Goal: Transaction & Acquisition: Purchase product/service

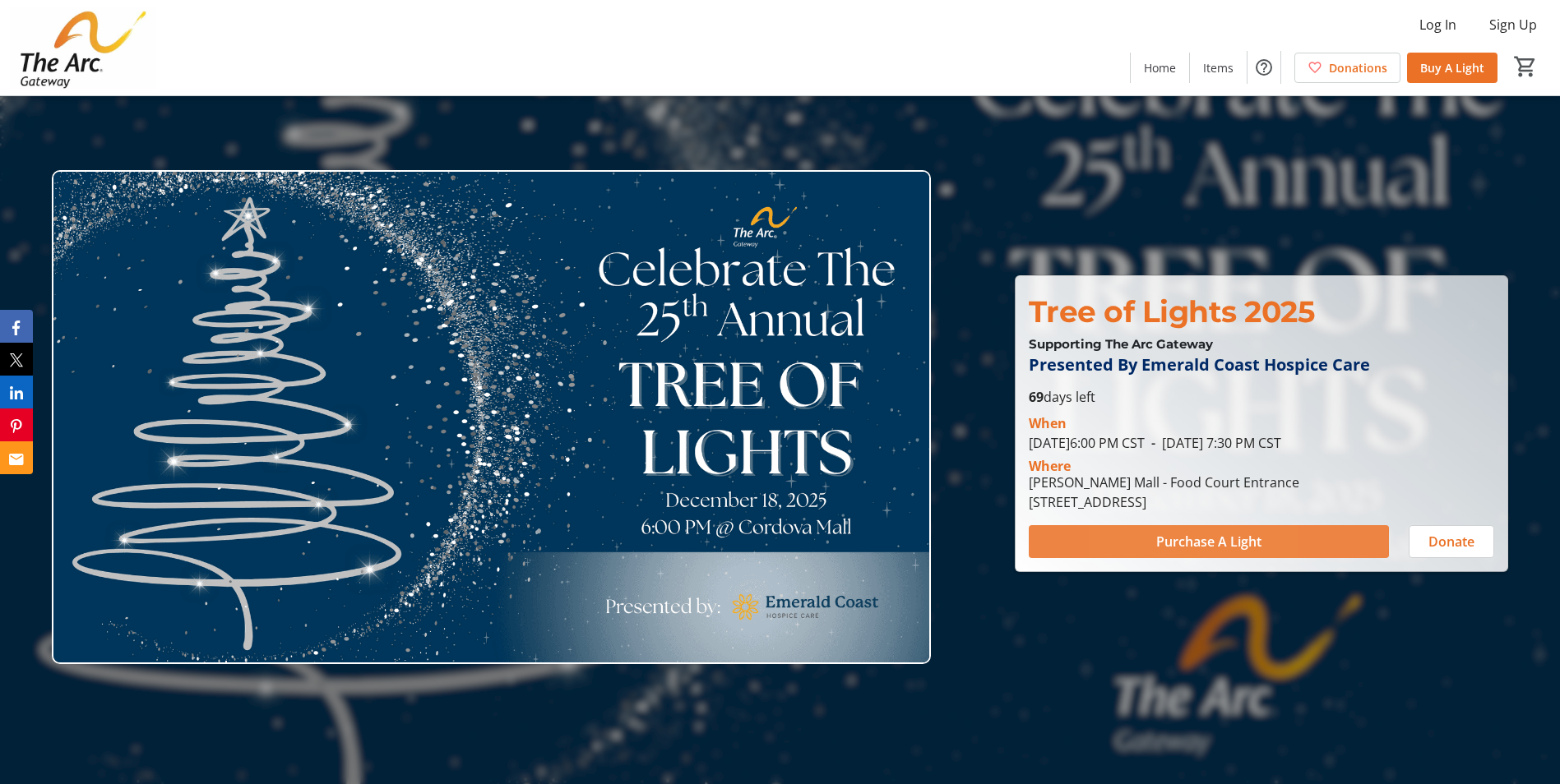
click at [1134, 542] on span at bounding box center [1209, 541] width 361 height 40
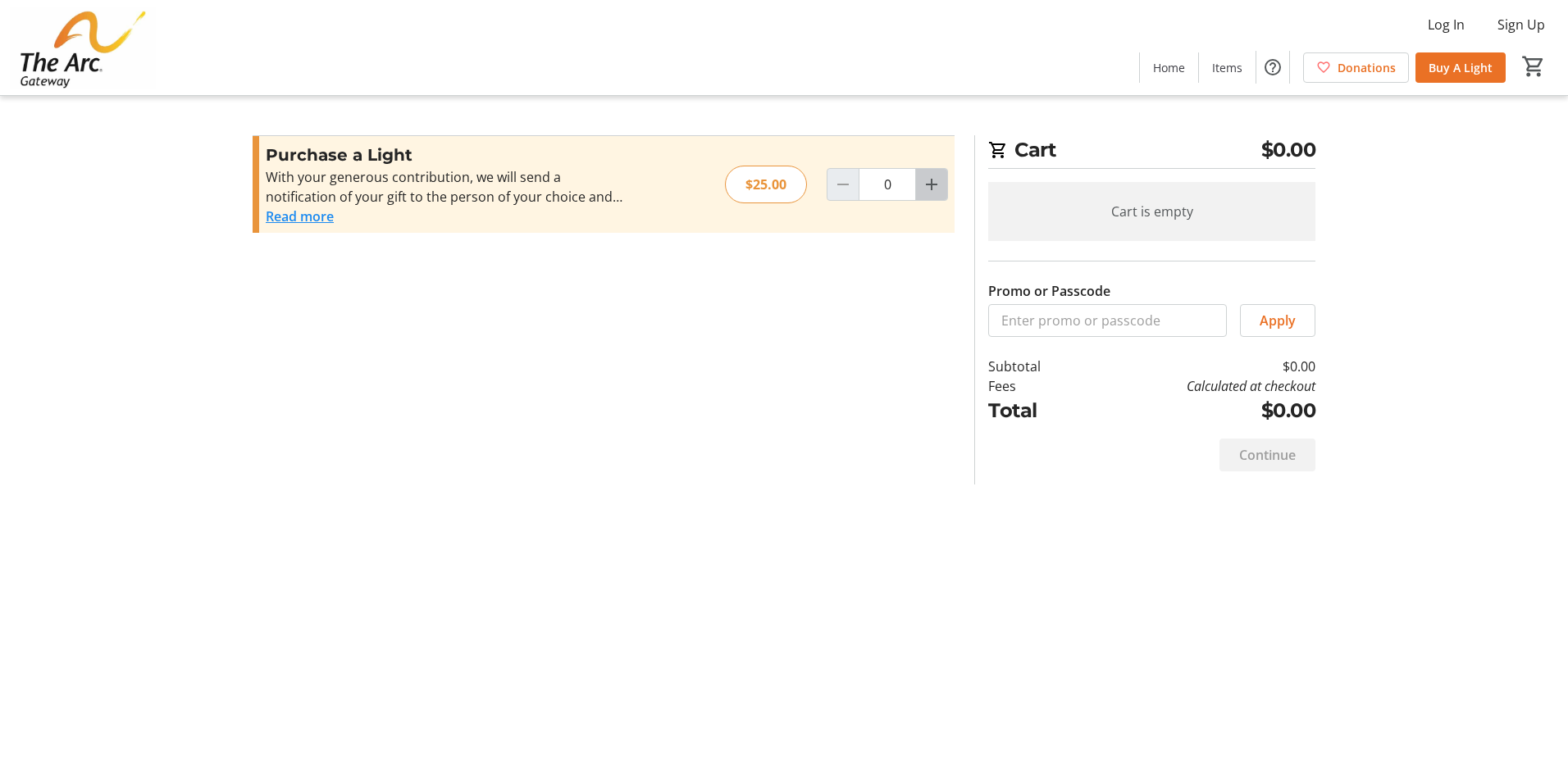
click at [941, 186] on span "Increment by one" at bounding box center [932, 185] width 31 height 31
click at [935, 186] on mat-icon "Increment by one" at bounding box center [931, 184] width 19 height 19
type input "4"
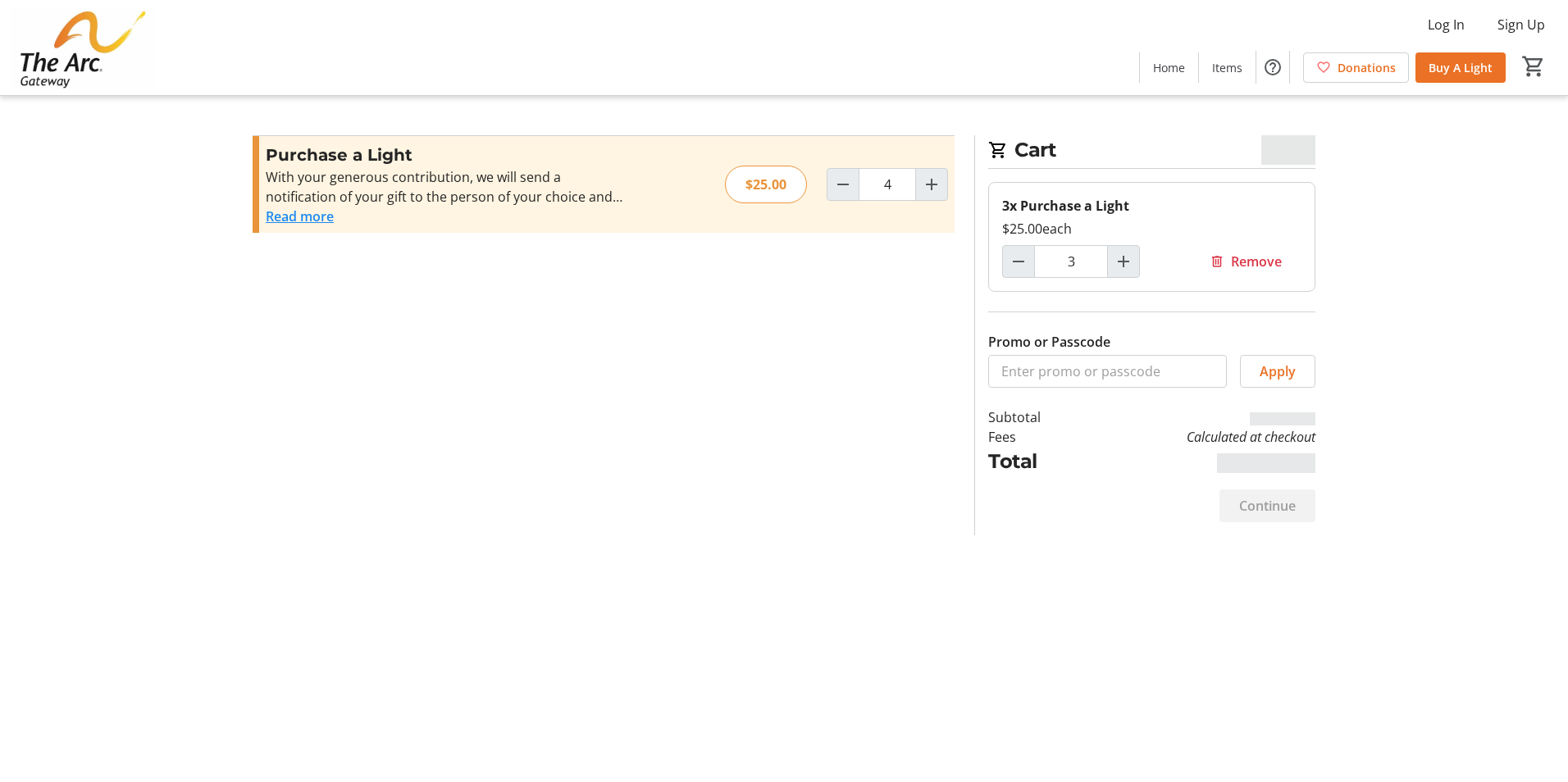
type input "4"
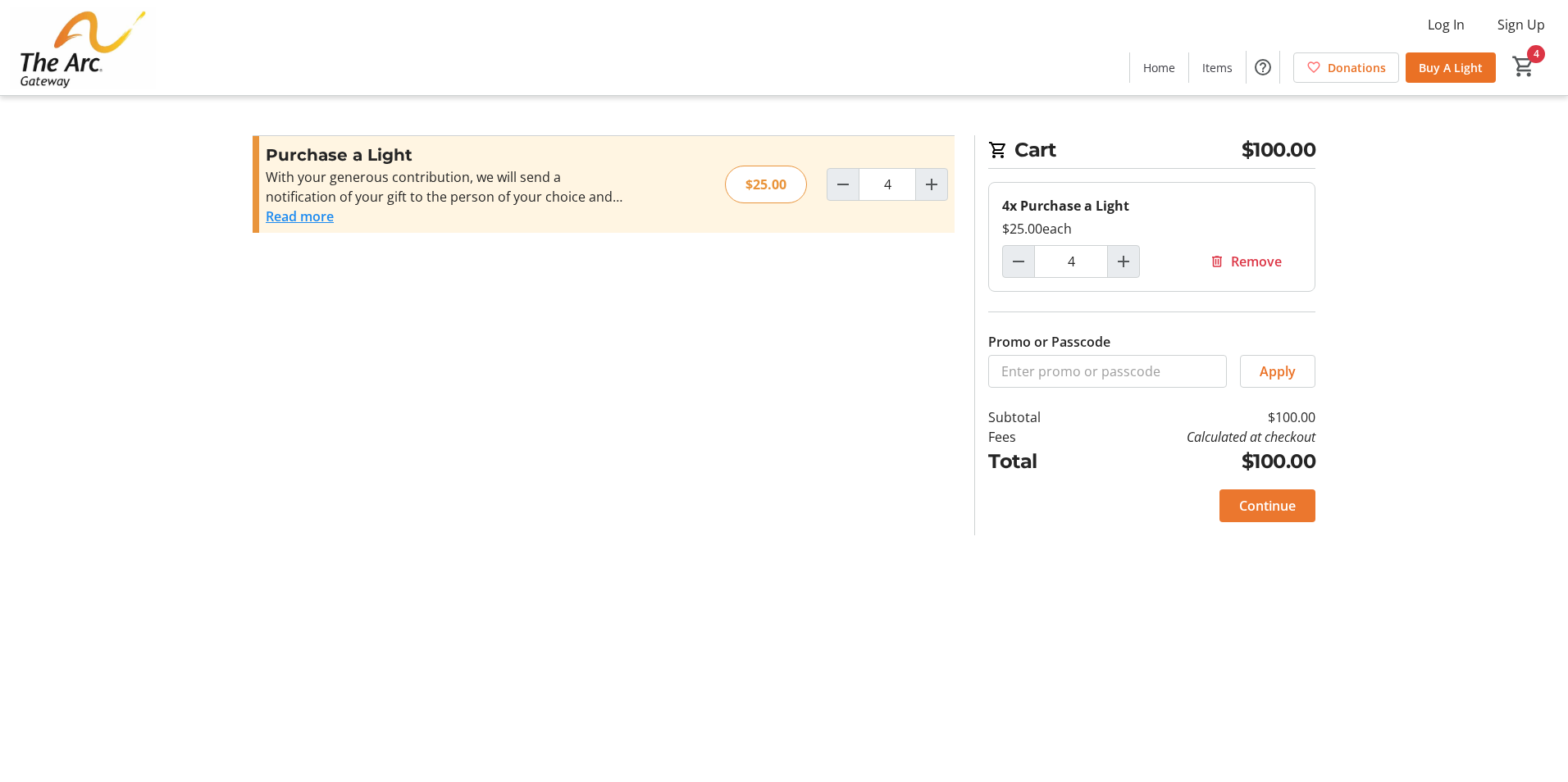
click at [1264, 507] on span "Continue" at bounding box center [1267, 506] width 56 height 19
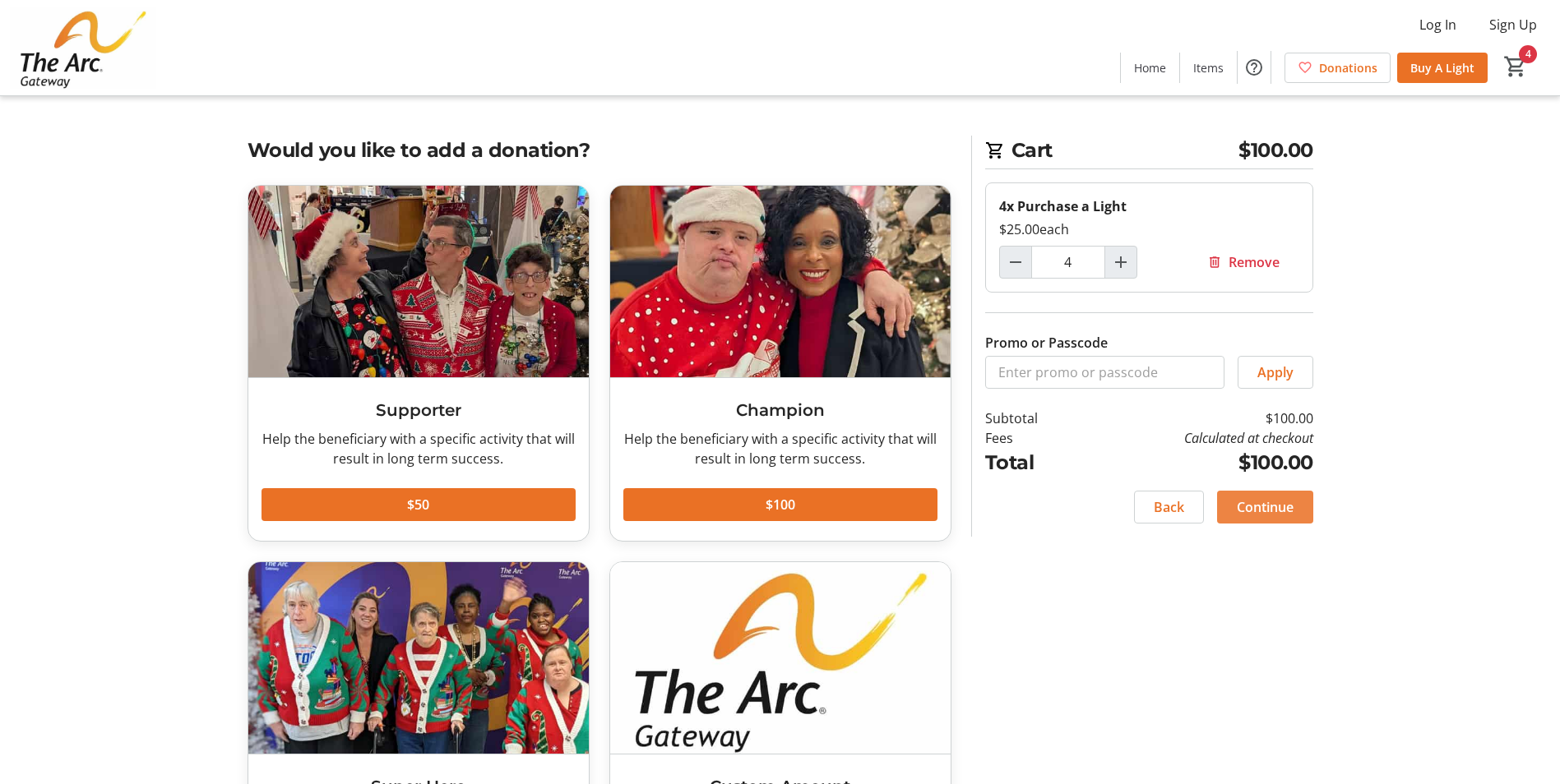
click at [1247, 512] on span "Continue" at bounding box center [1264, 507] width 57 height 19
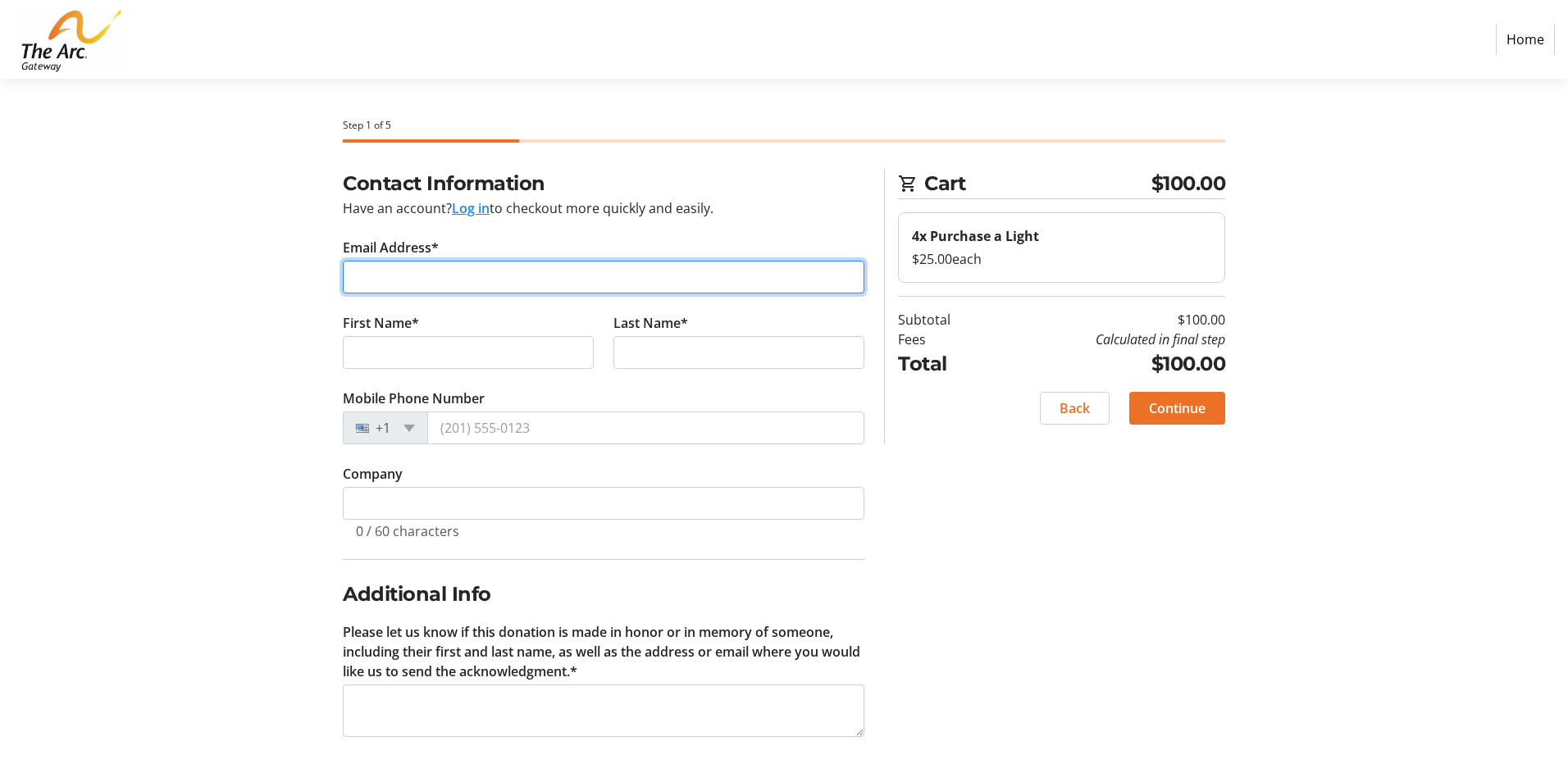
click at [390, 281] on input "Email Address*" at bounding box center [604, 276] width 521 height 32
type input "[PERSON_NAME][EMAIL_ADDRESS][DOMAIN_NAME]"
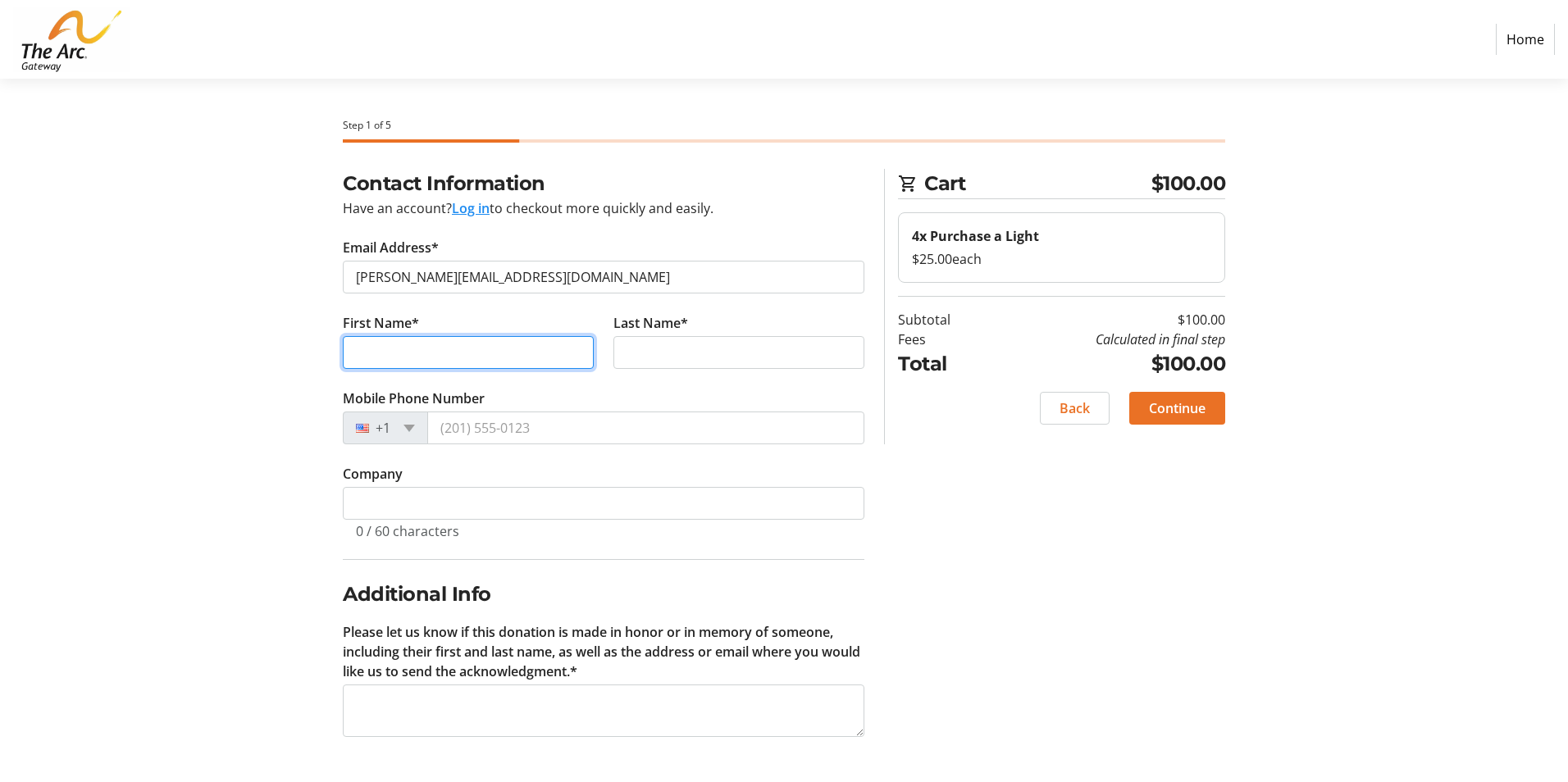
type input "[PERSON_NAME]"
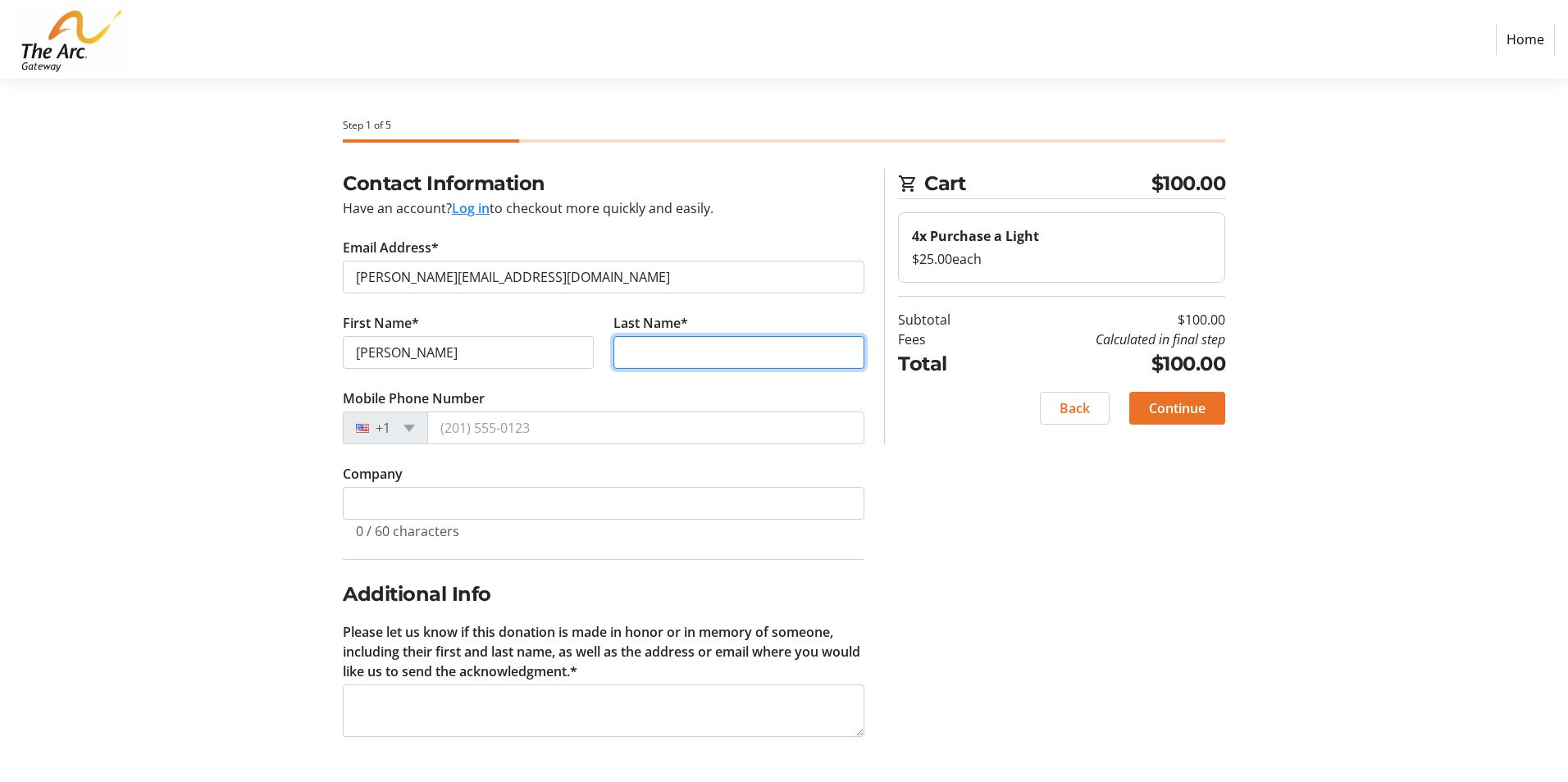
type input "[PERSON_NAME]"
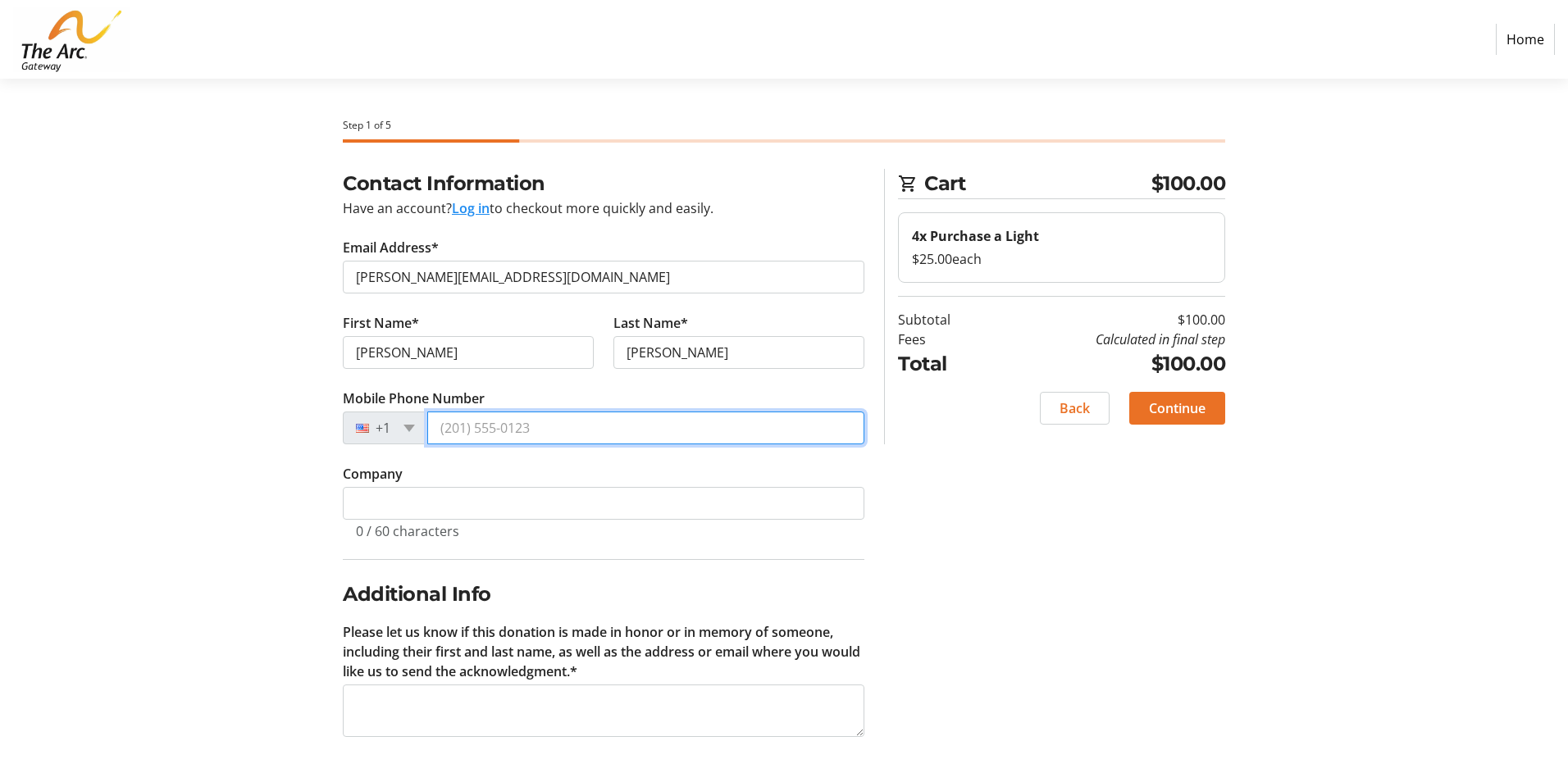
type input "[PHONE_NUMBER]"
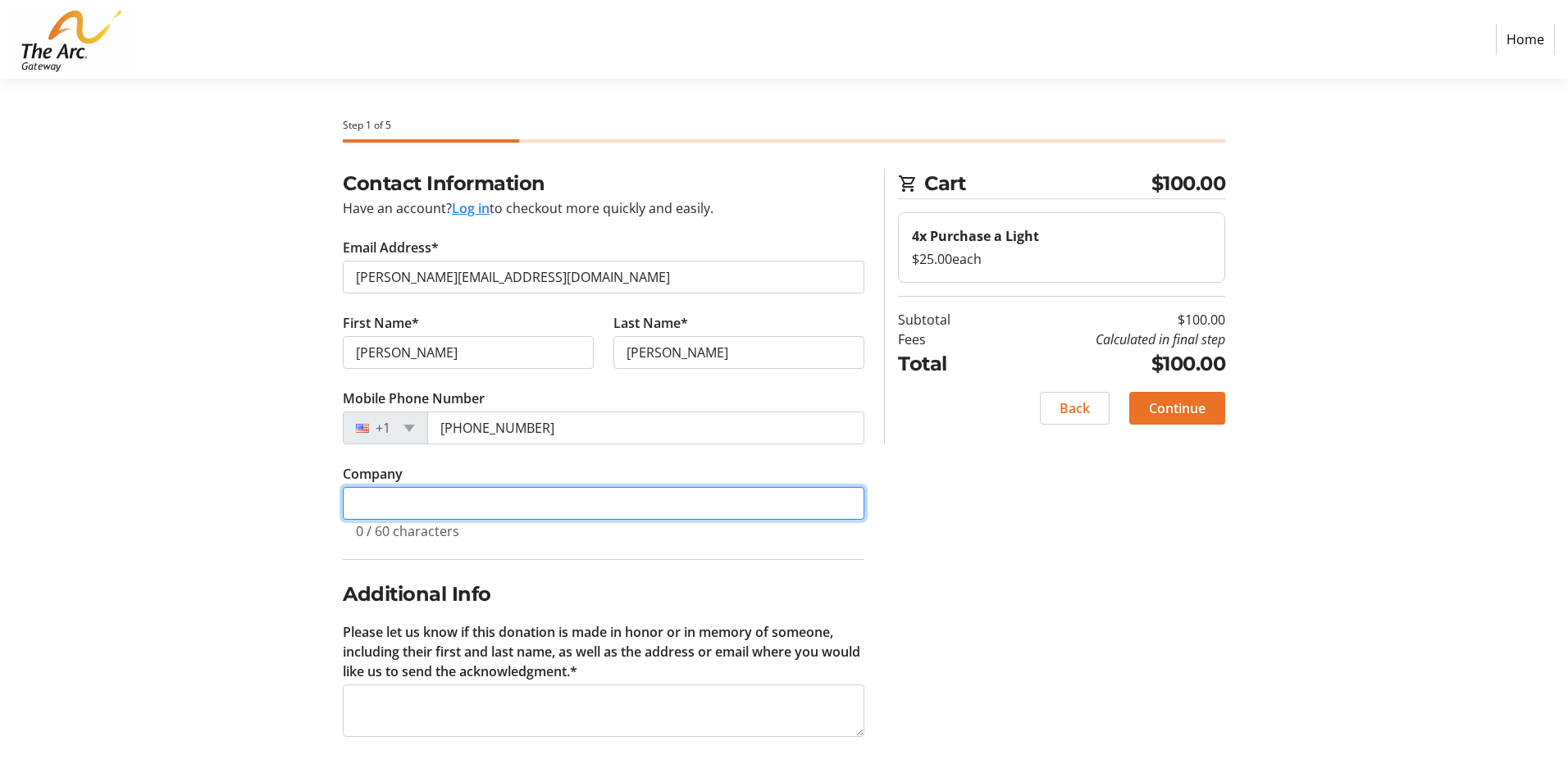
type input "[PERSON_NAME]"
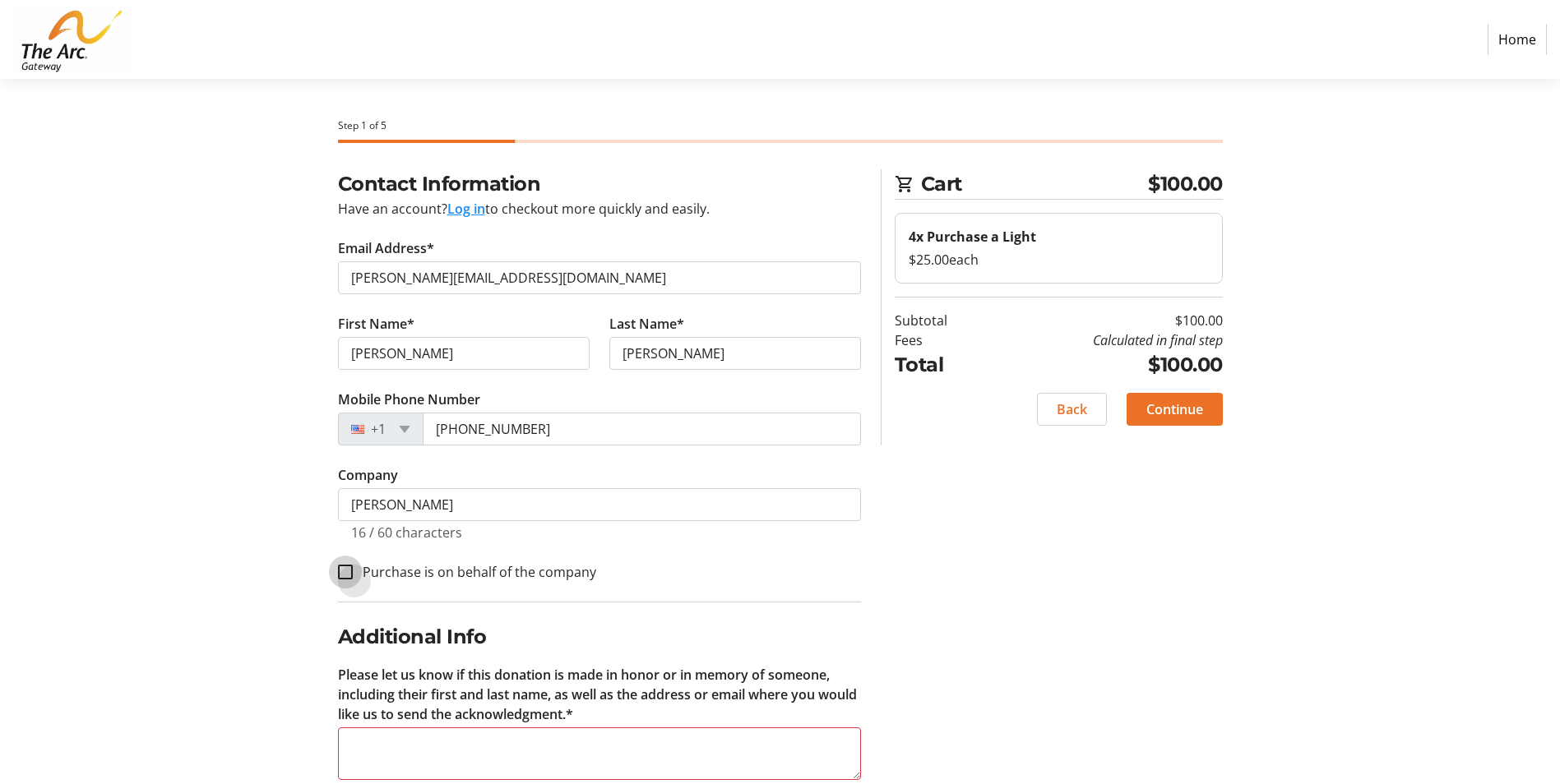
click at [345, 573] on input "Purchase is on behalf of the company" at bounding box center [346, 572] width 15 height 15
checkbox input "true"
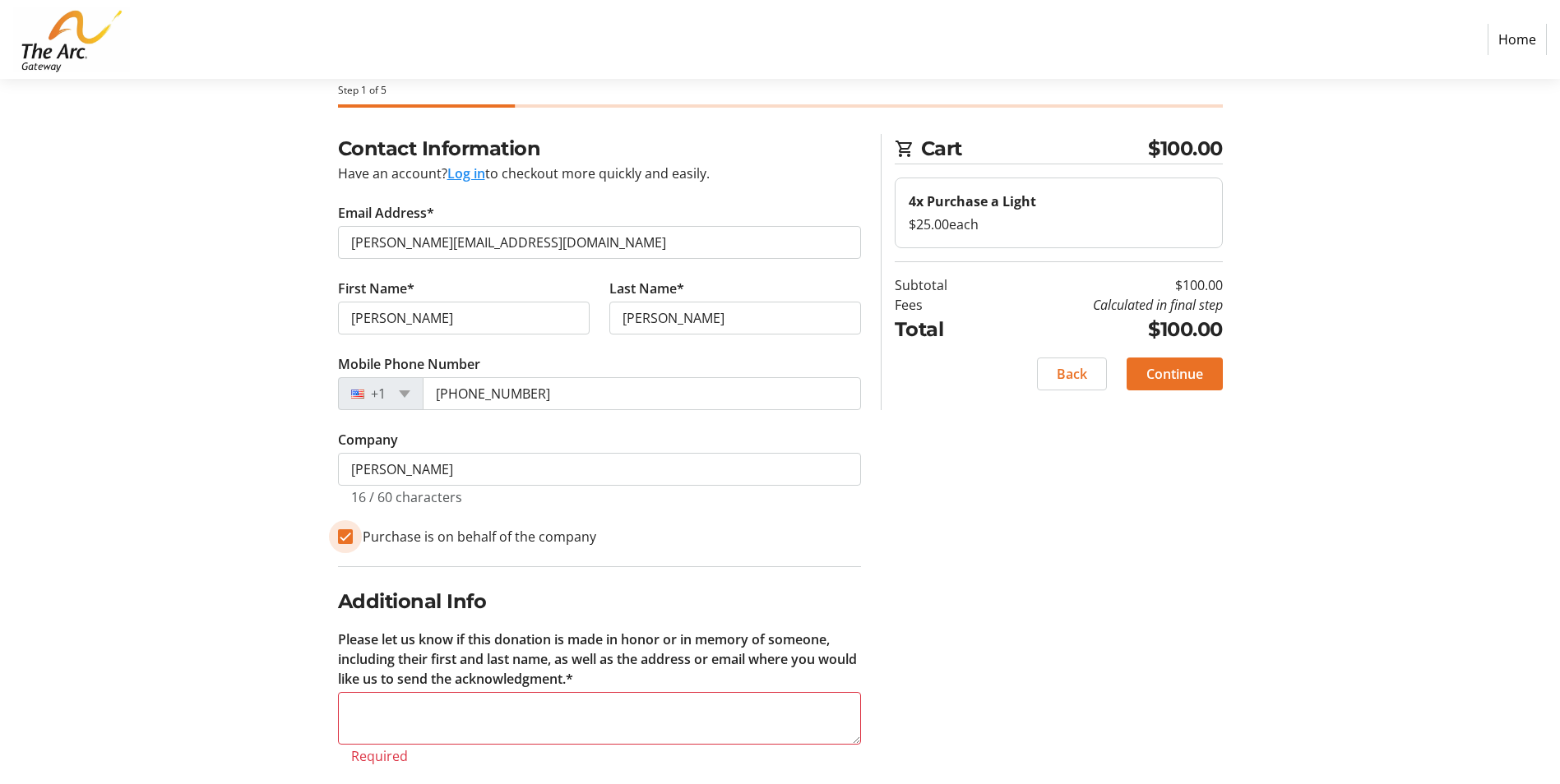
scroll to position [55, 0]
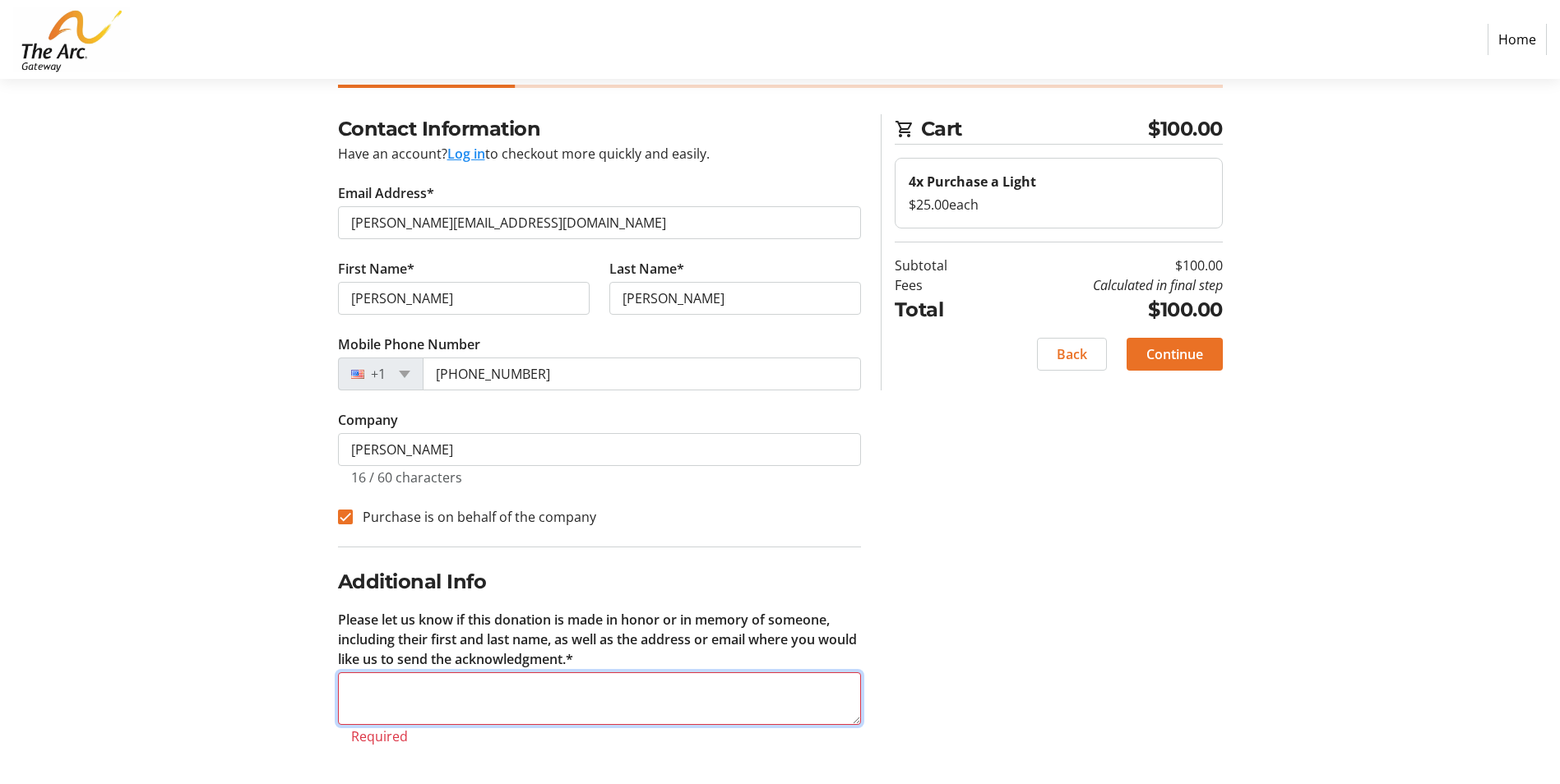
click at [361, 678] on textarea "Please let us know if this donation is made in honor or in memory of someone, i…" at bounding box center [600, 699] width 523 height 53
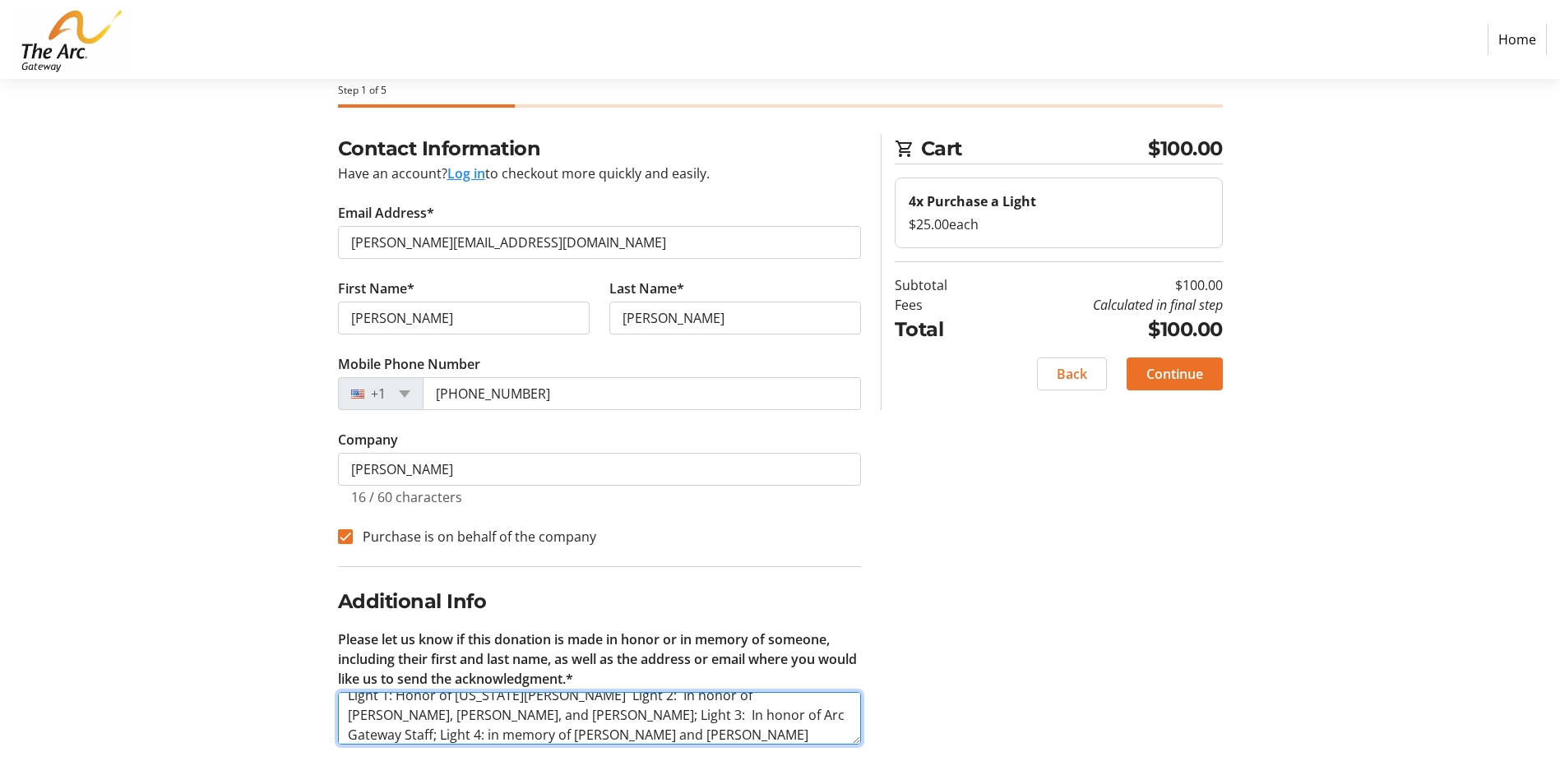
scroll to position [0, 0]
click at [644, 731] on textarea "Light 1: Honor of [US_STATE][PERSON_NAME] ([PERSON_NAME][EMAIL_ADDRESS][DOMAIN_…" at bounding box center [600, 718] width 523 height 53
click at [739, 728] on textarea "Light 1: Honor of [US_STATE][PERSON_NAME] ([PERSON_NAME][EMAIL_ADDRESS][DOMAIN_…" at bounding box center [600, 718] width 523 height 53
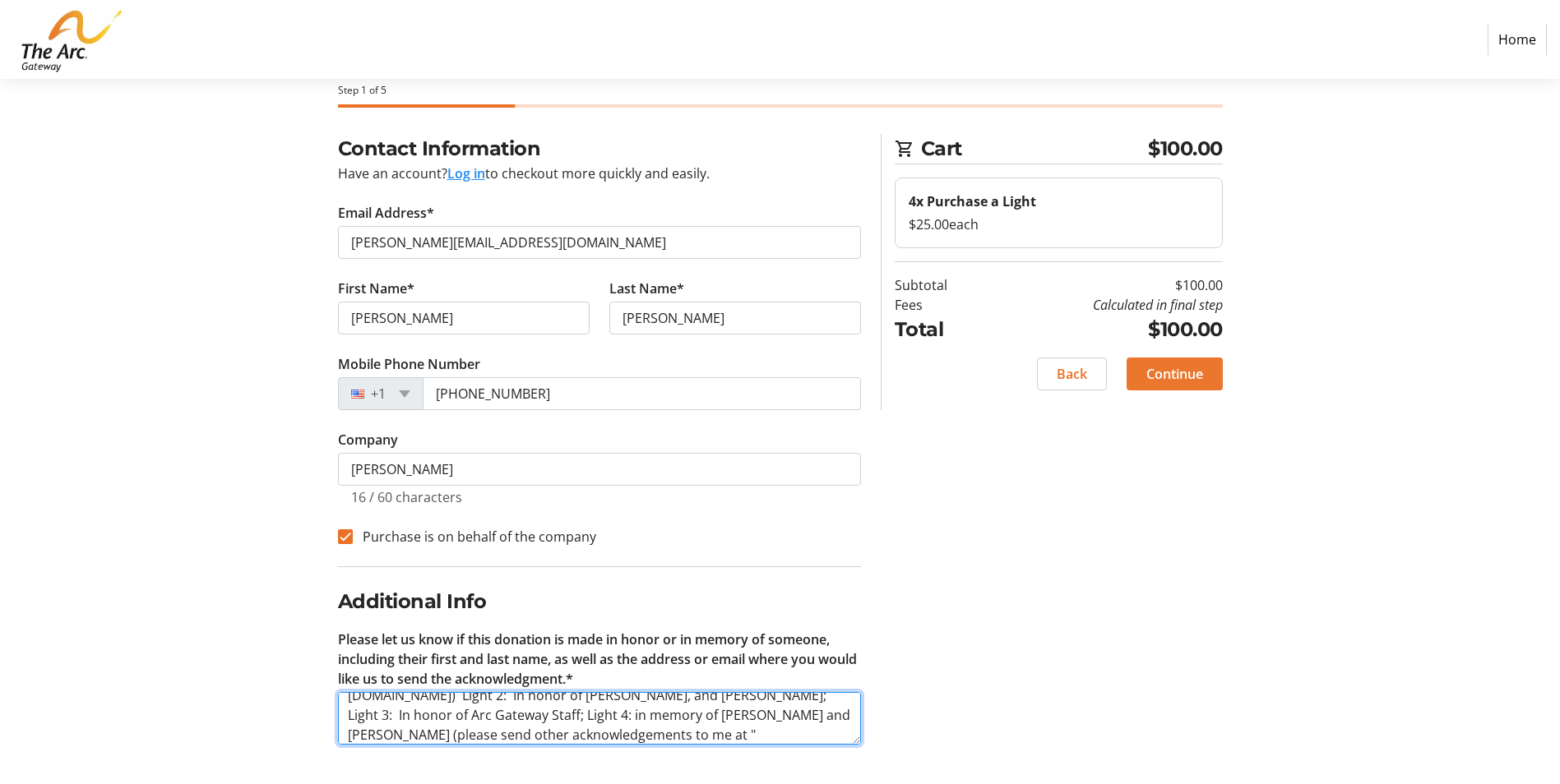
type textarea "Light 1: Honor of [US_STATE][PERSON_NAME] ([PERSON_NAME][EMAIL_ADDRESS][DOMAIN_…"
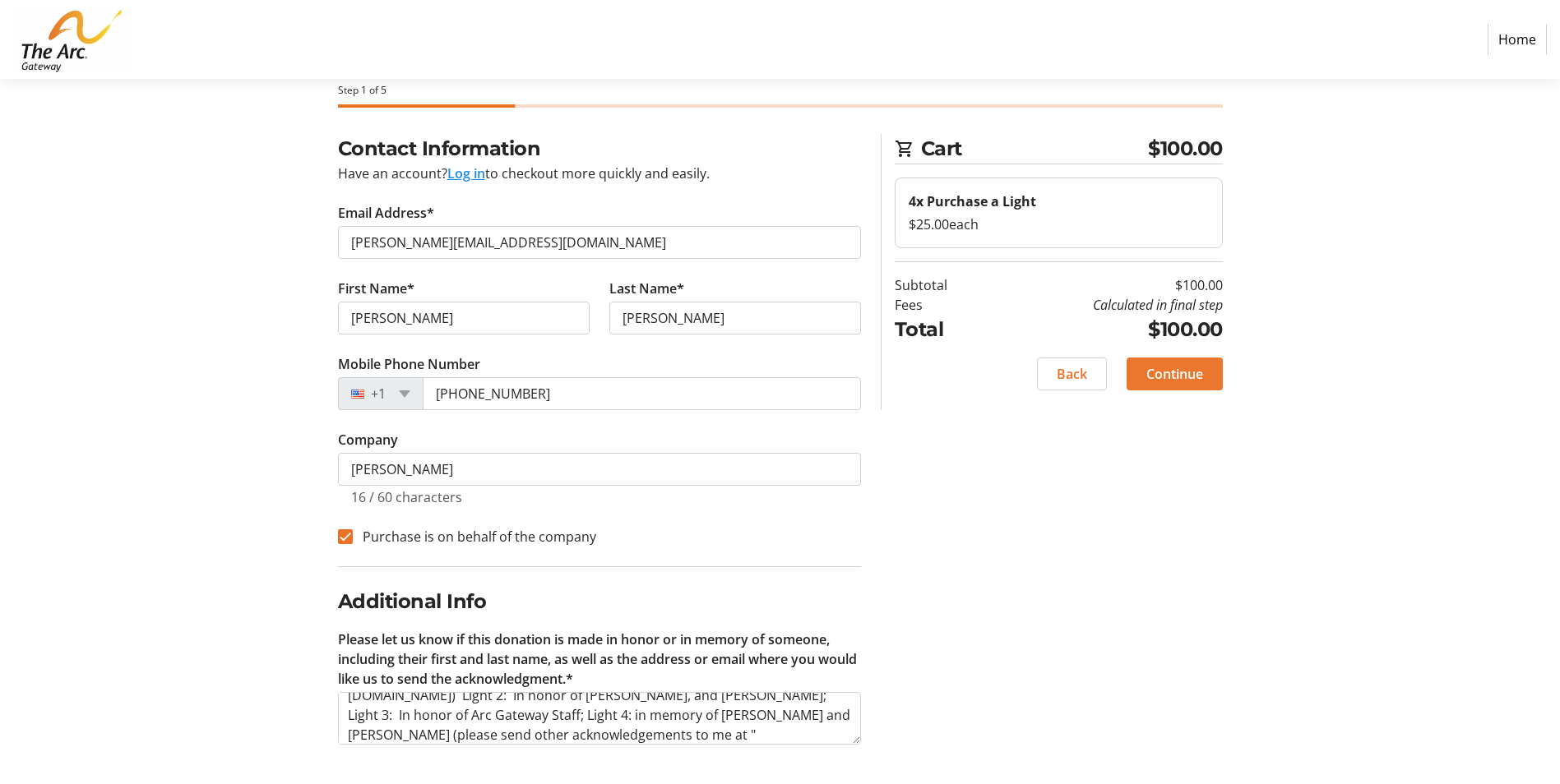
click at [1147, 367] on span "Continue" at bounding box center [1174, 373] width 57 height 19
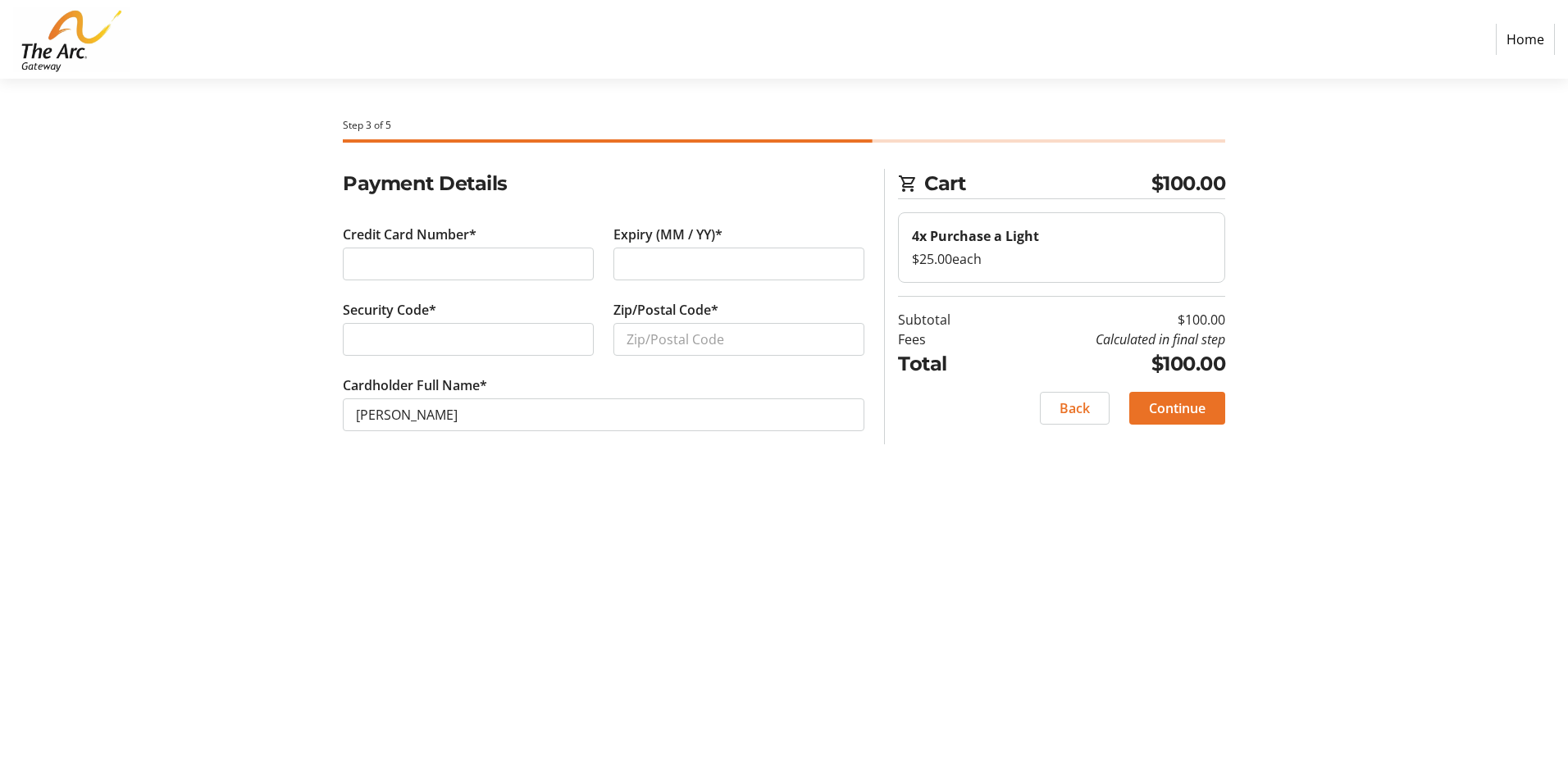
click at [619, 256] on div at bounding box center [739, 263] width 251 height 32
click at [630, 337] on input "Zip/Postal Code*" at bounding box center [739, 339] width 251 height 32
type input "32561"
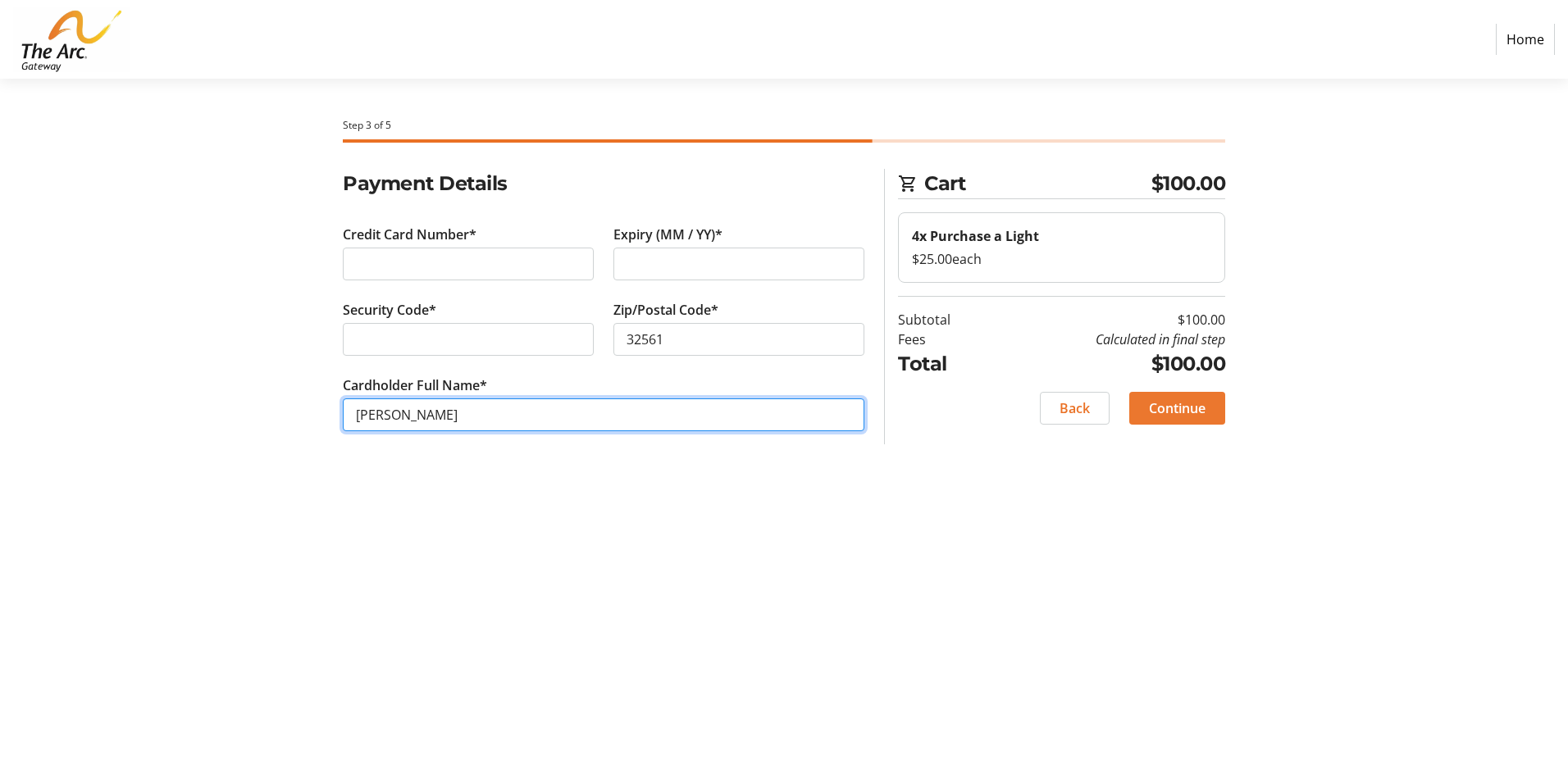
type input "[PERSON_NAME]"
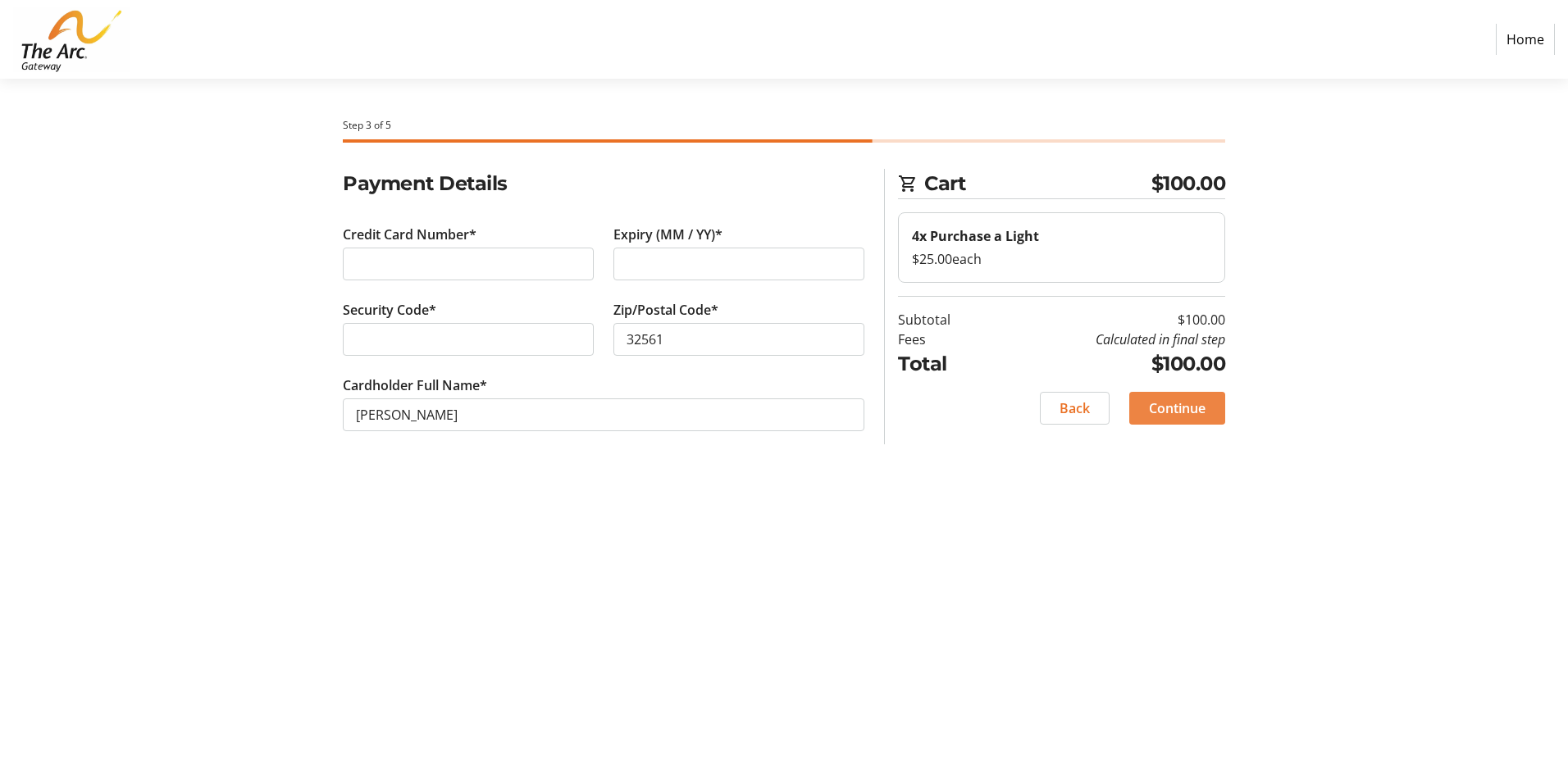
click at [1158, 410] on span "Continue" at bounding box center [1177, 408] width 56 height 19
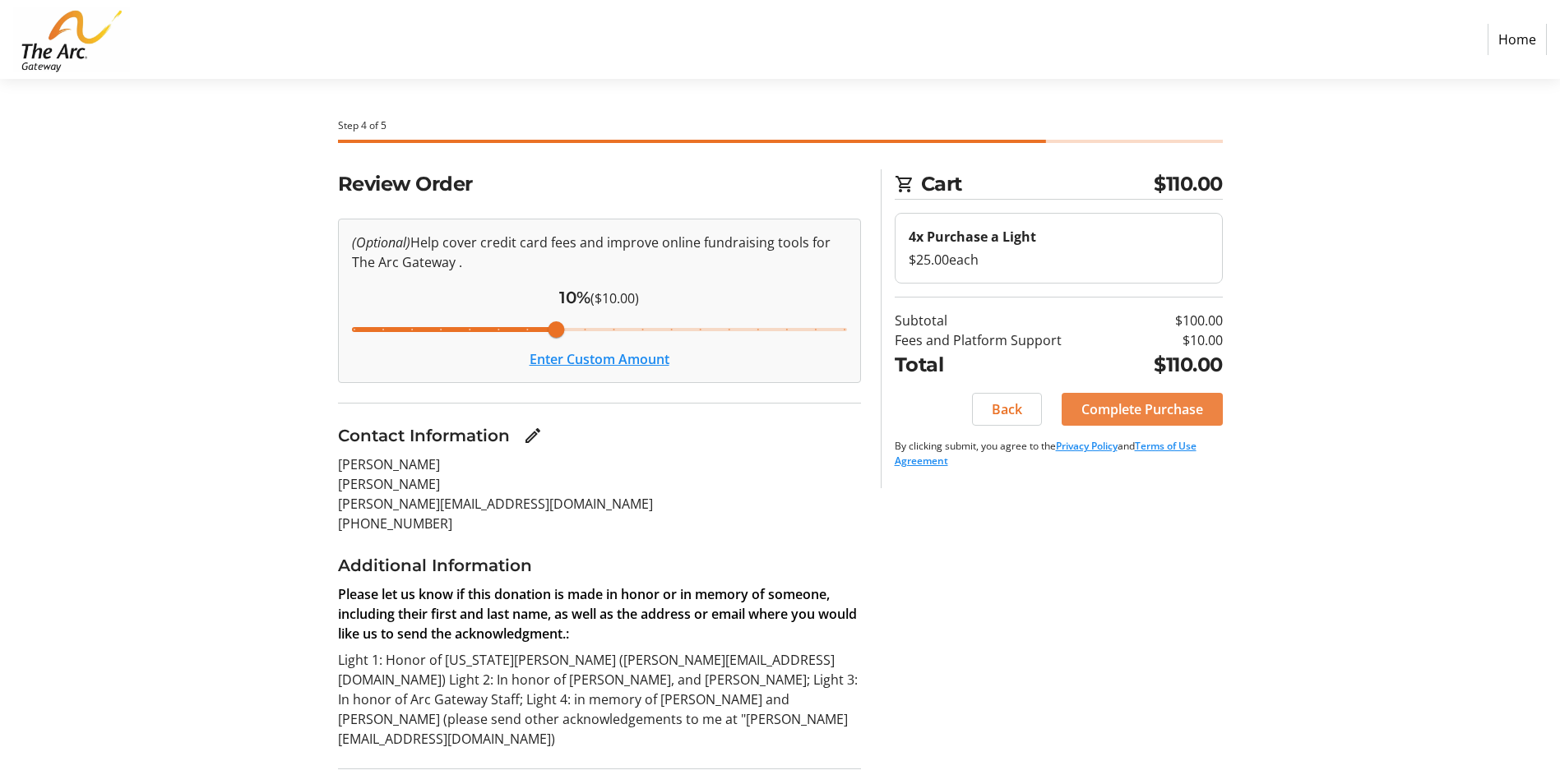
click at [1111, 404] on span "Complete Purchase" at bounding box center [1142, 409] width 121 height 19
